Goal: Transaction & Acquisition: Purchase product/service

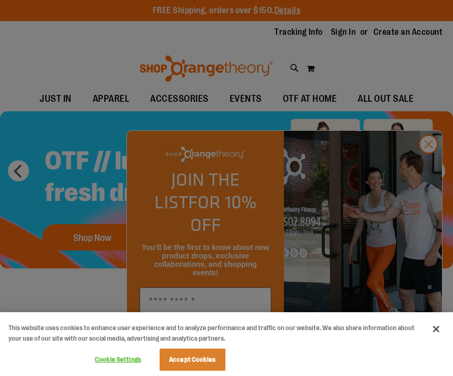
click at [430, 168] on div at bounding box center [226, 188] width 453 height 376
click at [432, 162] on div at bounding box center [226, 188] width 453 height 376
click at [437, 334] on button "Close" at bounding box center [436, 328] width 23 height 23
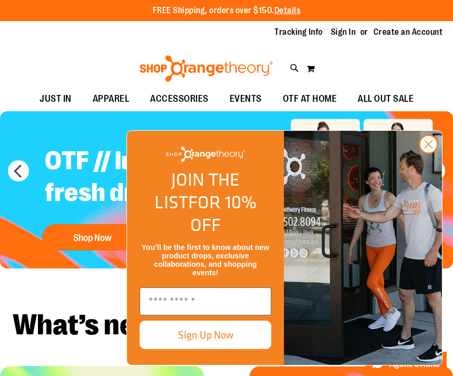
click at [433, 153] on circle "Close dialog" at bounding box center [428, 143] width 17 height 17
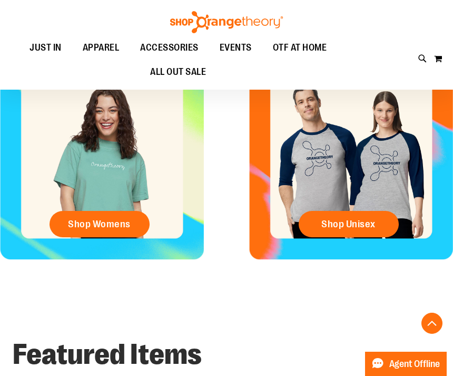
scroll to position [311, 0]
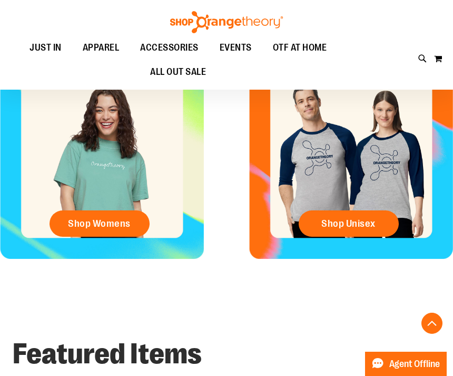
click at [146, 219] on link "Shop Womens" at bounding box center [100, 223] width 100 height 26
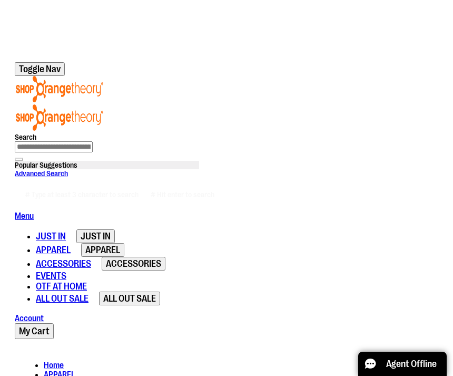
scroll to position [94, 0]
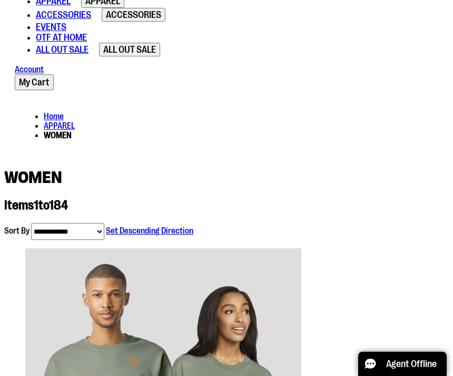
scroll to position [344, 0]
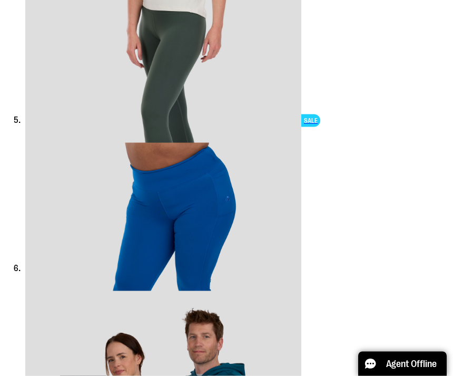
scroll to position [1338, 0]
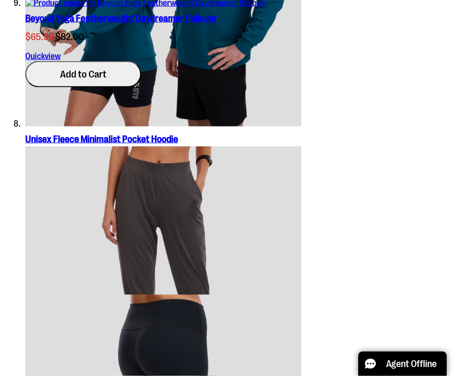
scroll to position [1770, 0]
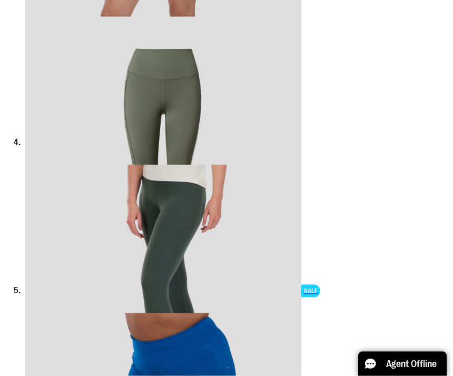
scroll to position [1084, 0]
